Goal: Use online tool/utility

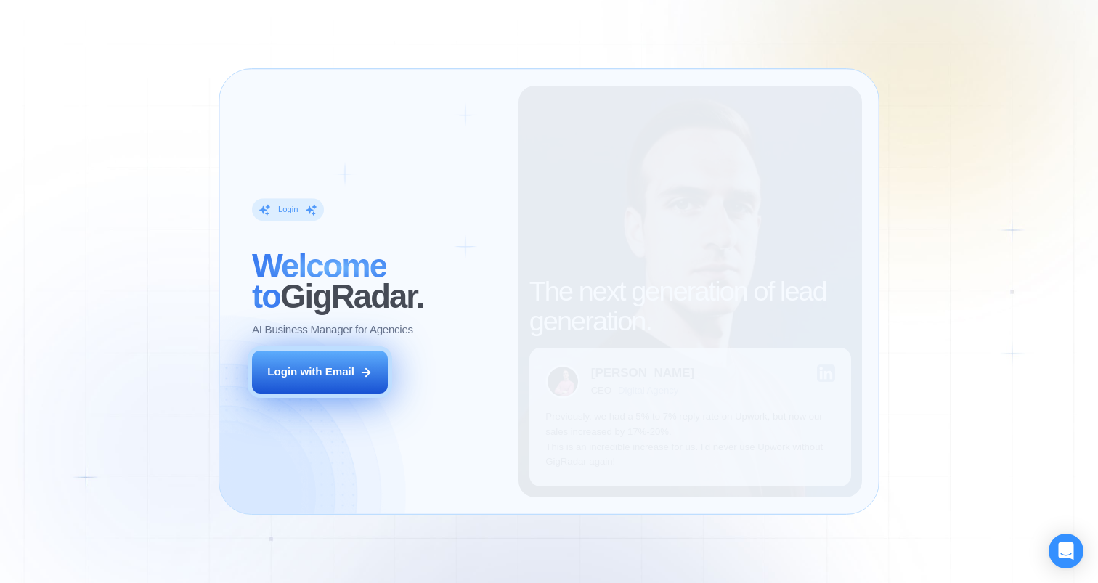
click at [349, 365] on div "Login with Email" at bounding box center [310, 372] width 87 height 15
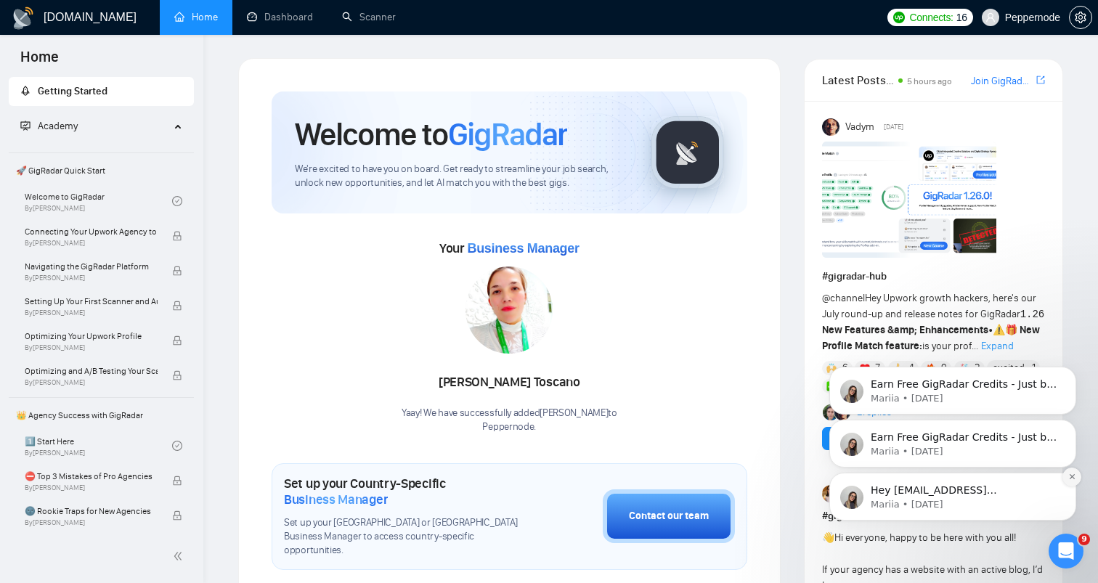
click at [1076, 474] on icon "Dismiss notification" at bounding box center [1072, 477] width 8 height 8
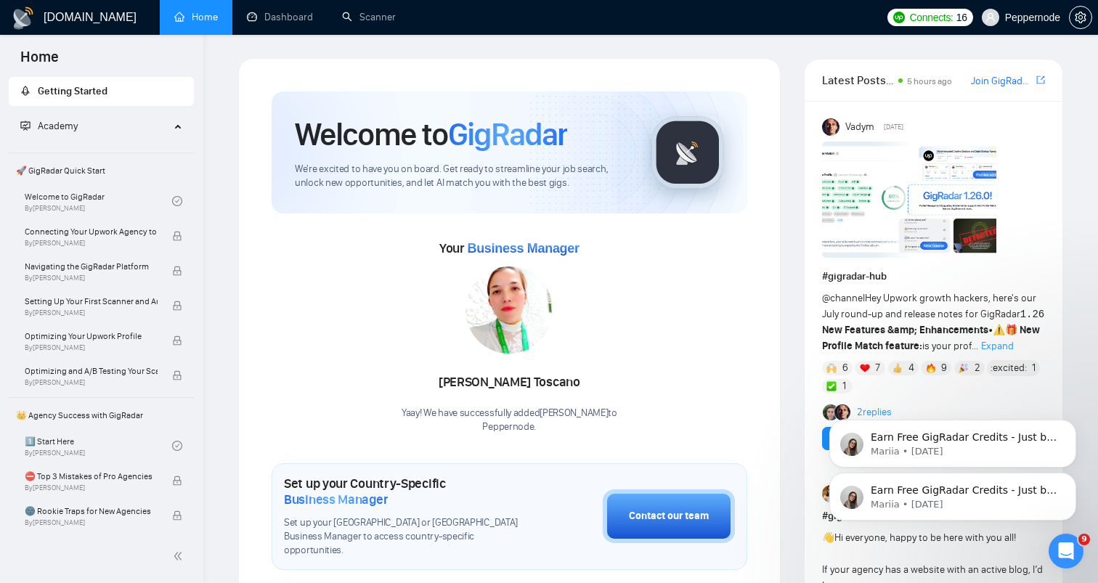
click at [1076, 474] on icon "Dismiss notification" at bounding box center [1072, 477] width 7 height 7
click at [1075, 474] on icon "Dismiss notification" at bounding box center [1072, 477] width 8 height 8
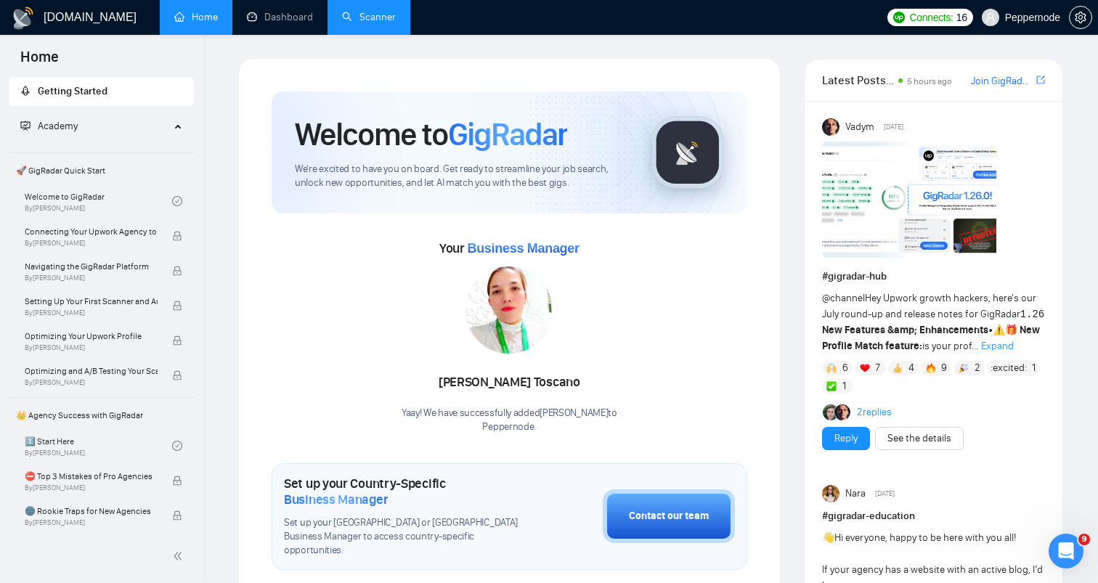
click at [354, 20] on link "Scanner" at bounding box center [369, 17] width 54 height 12
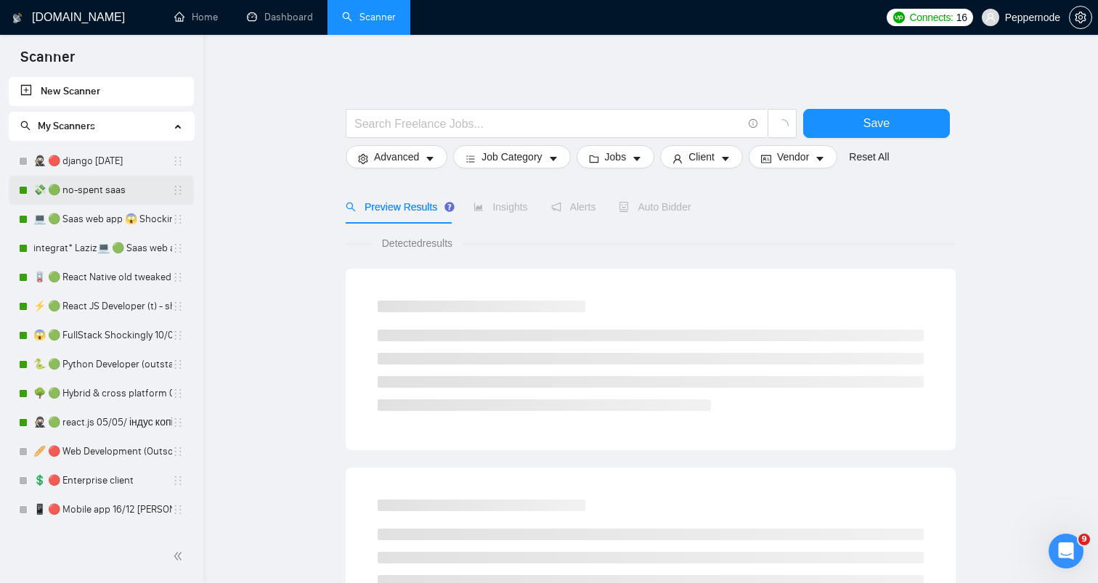
click at [119, 199] on link "💸 🟢 no-spent saas" at bounding box center [102, 190] width 139 height 29
